Goal: Task Accomplishment & Management: Complete application form

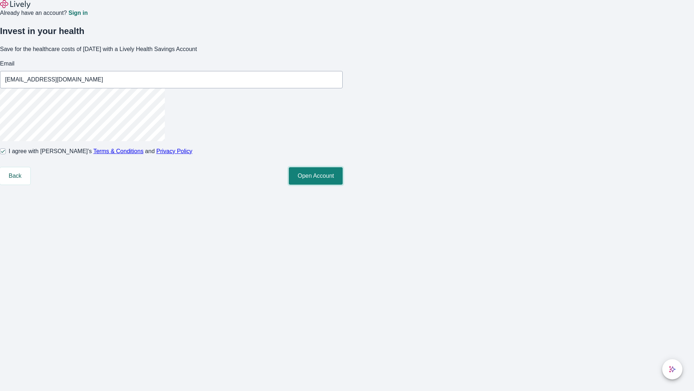
click at [343, 184] on button "Open Account" at bounding box center [316, 175] width 54 height 17
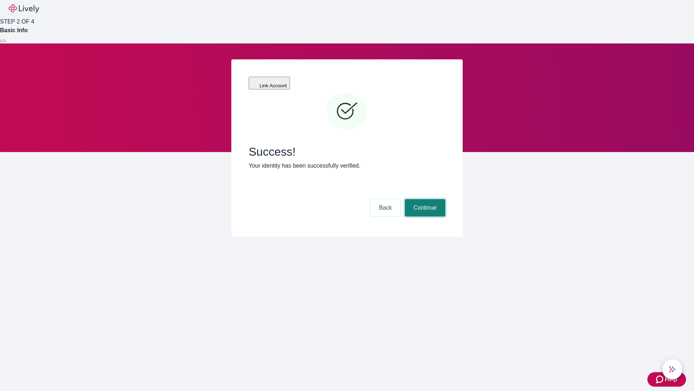
click at [424, 199] on button "Continue" at bounding box center [425, 207] width 41 height 17
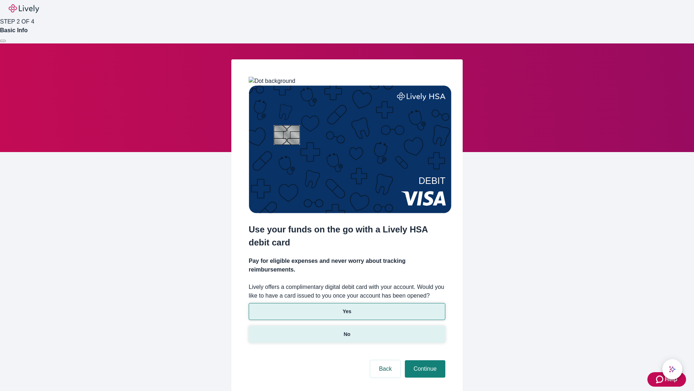
click at [347, 330] on p "No" at bounding box center [347, 334] width 7 height 8
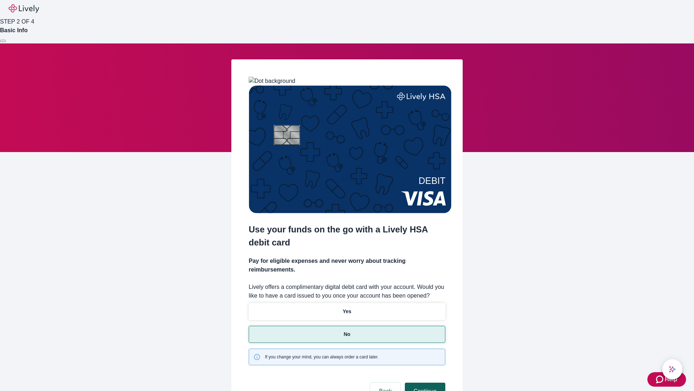
click at [424, 382] on button "Continue" at bounding box center [425, 390] width 41 height 17
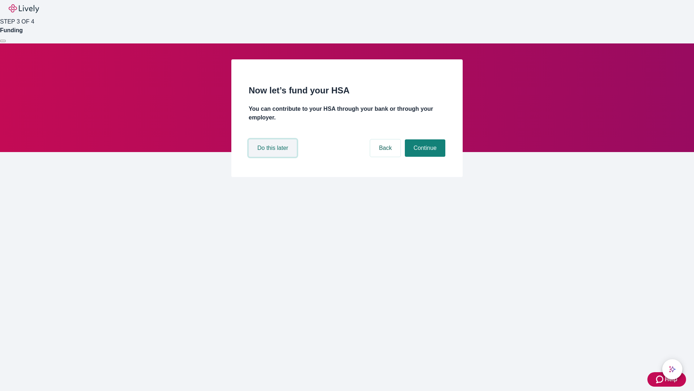
click at [274, 157] on button "Do this later" at bounding box center [273, 147] width 48 height 17
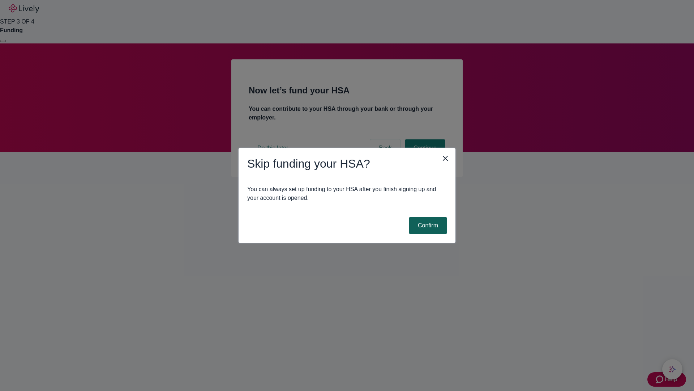
click at [427, 225] on button "Confirm" at bounding box center [428, 225] width 38 height 17
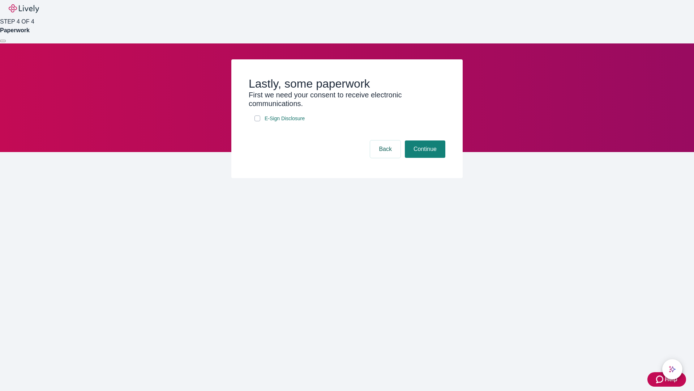
click at [257, 121] on input "E-Sign Disclosure" at bounding box center [258, 118] width 6 height 6
checkbox input "true"
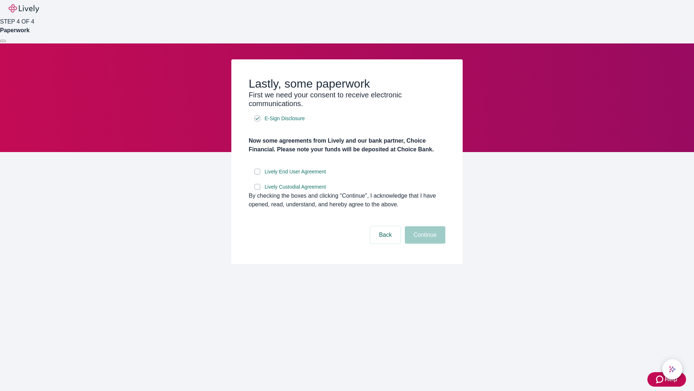
click at [257, 174] on input "Lively End User Agreement" at bounding box center [258, 172] width 6 height 6
checkbox input "true"
click at [257, 189] on input "Lively Custodial Agreement" at bounding box center [258, 187] width 6 height 6
checkbox input "true"
click at [424, 243] on button "Continue" at bounding box center [425, 234] width 41 height 17
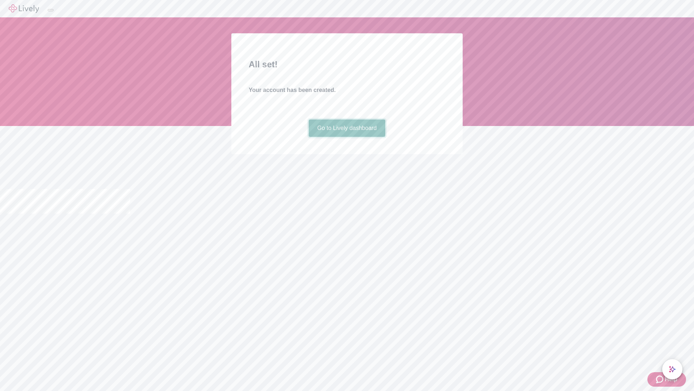
click at [347, 137] on link "Go to Lively dashboard" at bounding box center [347, 127] width 77 height 17
